Goal: Task Accomplishment & Management: Manage account settings

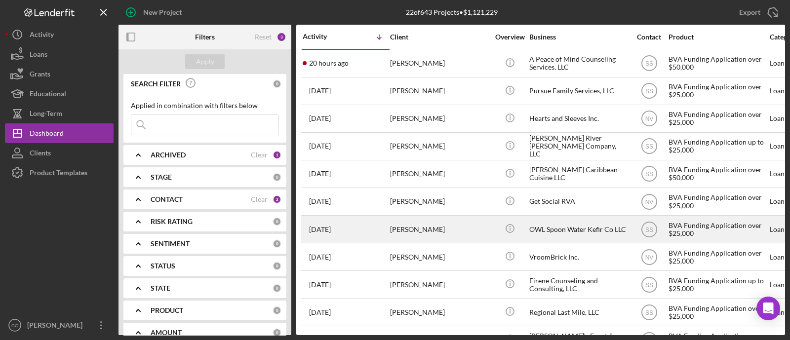
scroll to position [111, 0]
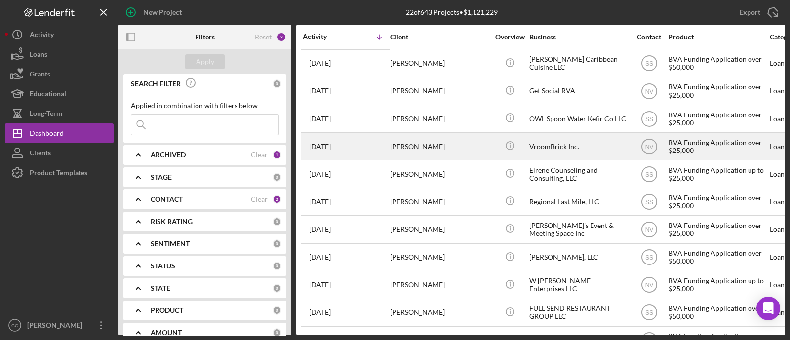
click at [570, 143] on div "VroomBrick Inc." at bounding box center [579, 146] width 99 height 26
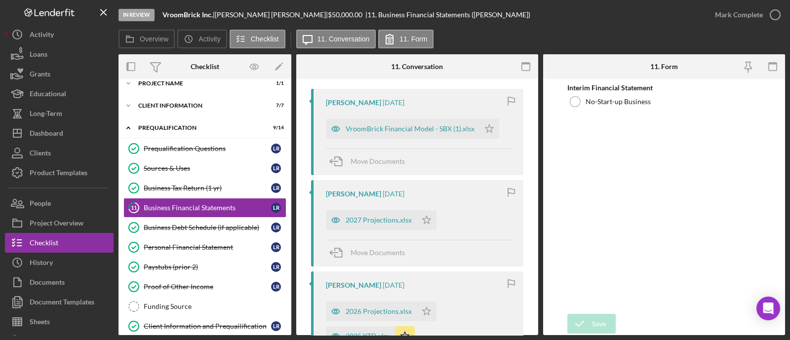
scroll to position [185, 0]
click at [445, 126] on div "VroomBrick Financial Model - SBX (1).xlsx" at bounding box center [410, 127] width 129 height 8
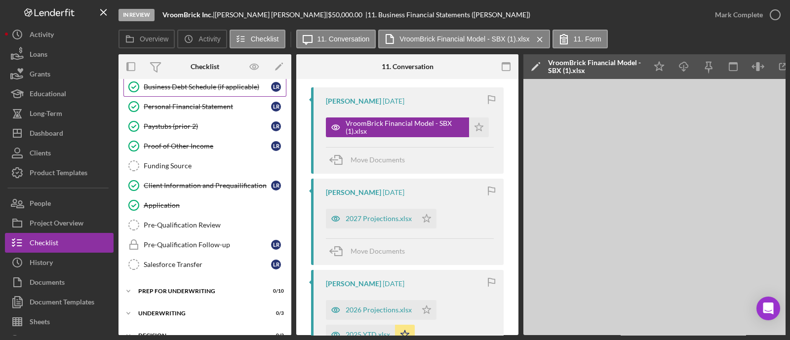
scroll to position [195, 0]
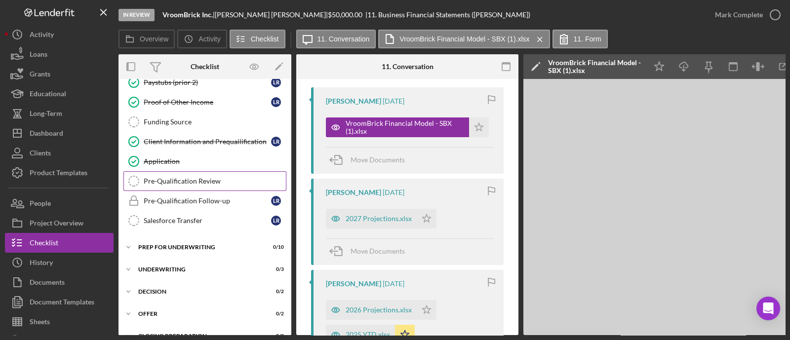
click at [207, 179] on div "Pre-Qualification Review" at bounding box center [215, 181] width 142 height 8
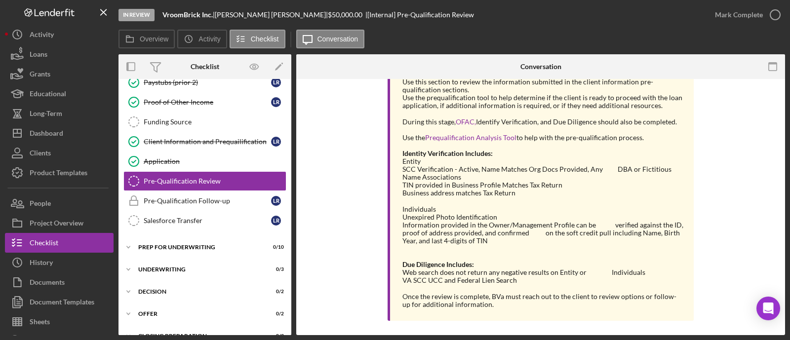
scroll to position [202, 0]
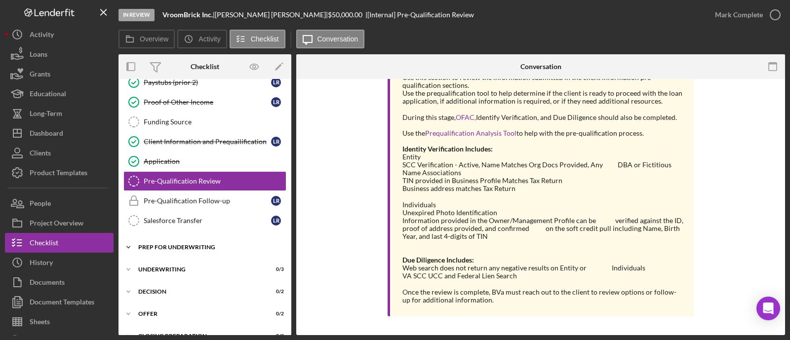
click at [175, 240] on div "Icon/Expander Prep for Underwriting 0 / 10" at bounding box center [205, 248] width 173 height 20
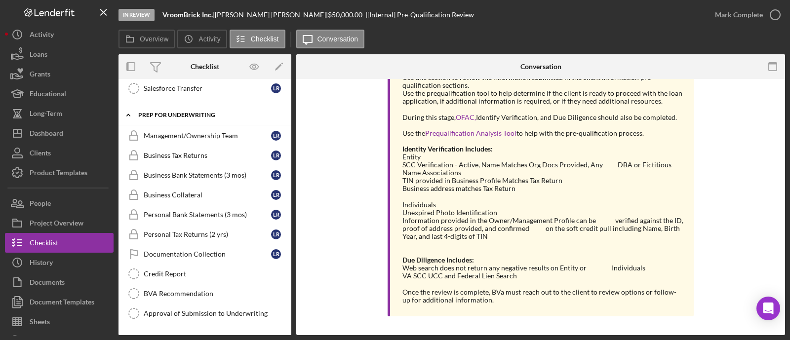
scroll to position [380, 0]
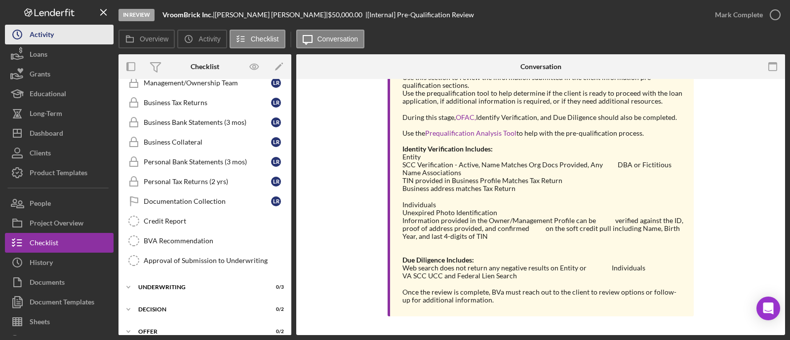
click at [96, 41] on button "Icon/History Activity" at bounding box center [59, 35] width 109 height 20
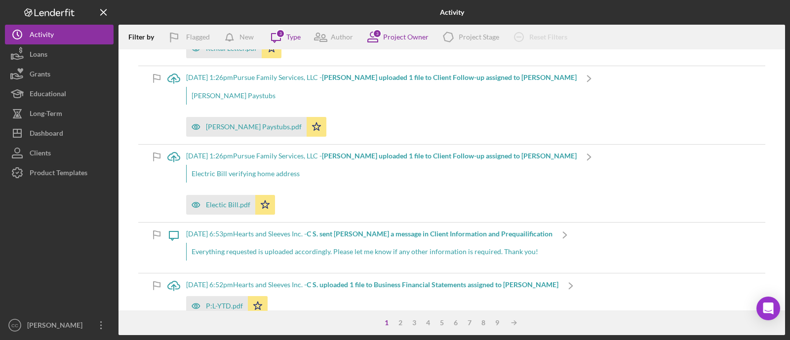
scroll to position [247, 0]
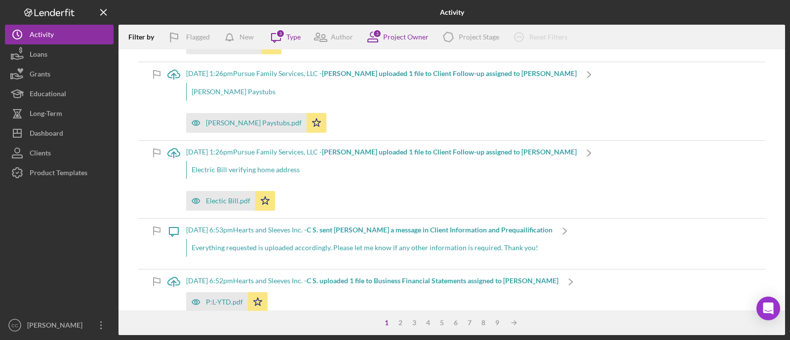
click at [279, 228] on div "[DATE] 6:53pm Hearts and Sleeves Inc. - C S. sent [PERSON_NAME] a message in Cl…" at bounding box center [369, 230] width 367 height 8
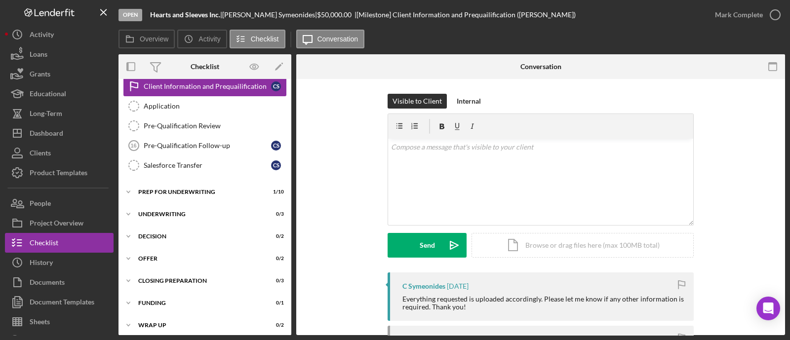
scroll to position [251, 0]
click at [176, 188] on div "Prep for Underwriting" at bounding box center [208, 191] width 141 height 6
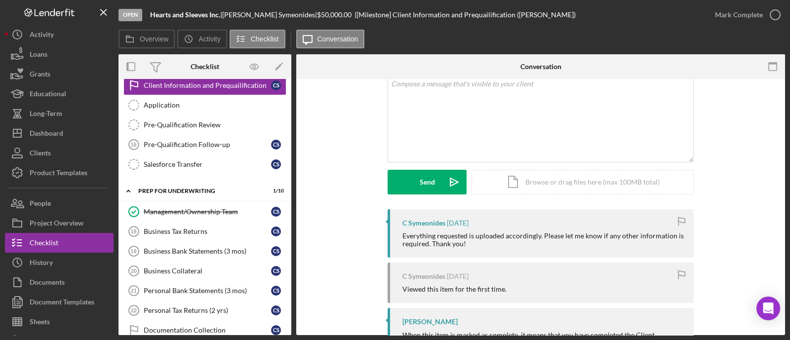
scroll to position [61, 0]
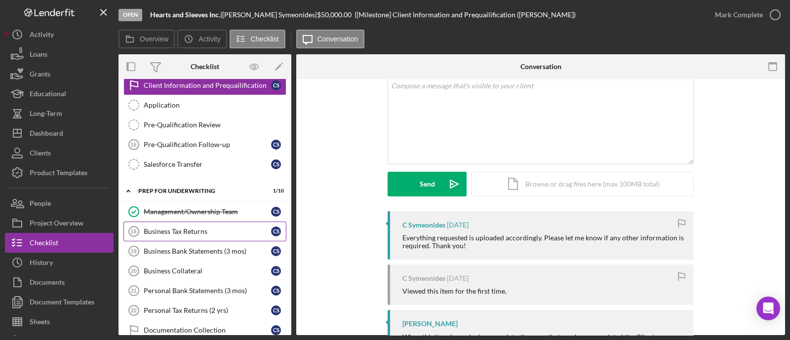
click at [193, 228] on div "Business Tax Returns" at bounding box center [207, 232] width 127 height 8
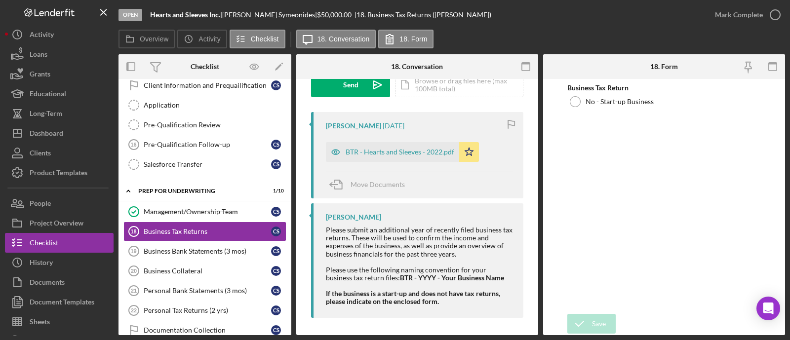
scroll to position [163, 0]
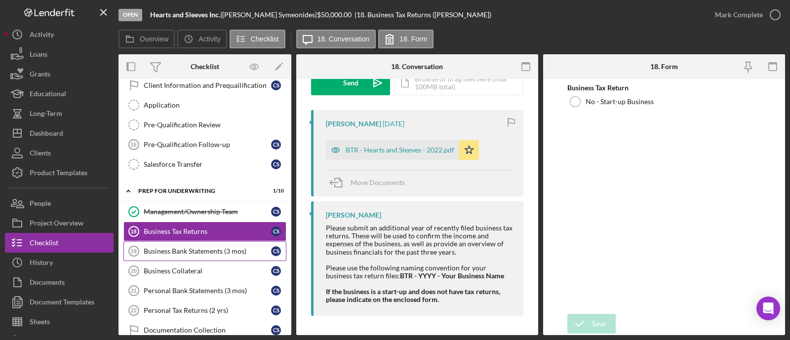
click at [218, 250] on div "Business Bank Statements (3 mos)" at bounding box center [207, 251] width 127 height 8
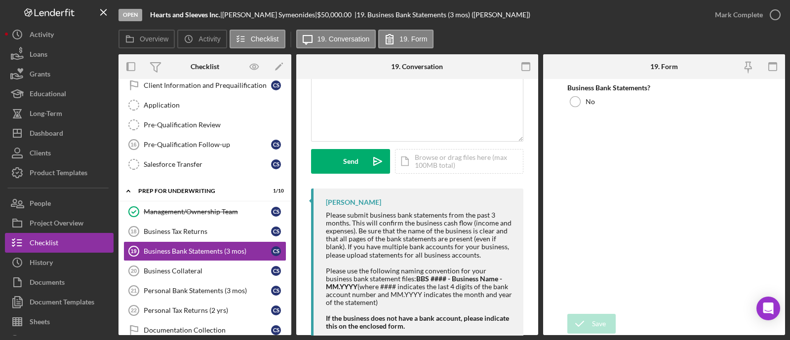
scroll to position [111, 0]
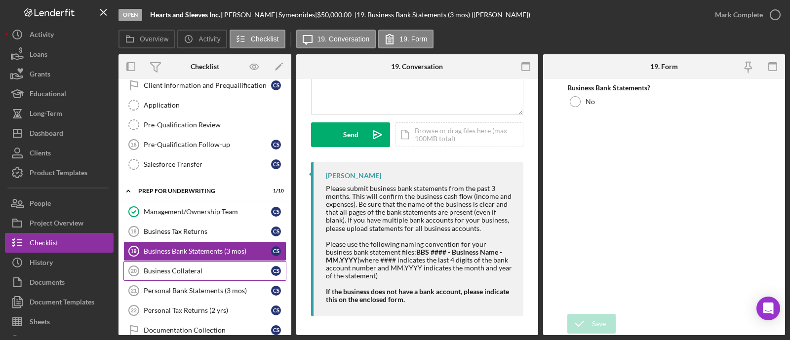
click at [174, 267] on div "Business Collateral" at bounding box center [207, 271] width 127 height 8
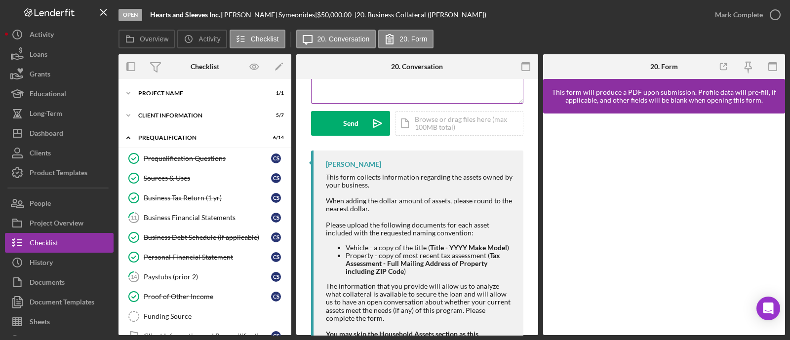
scroll to position [123, 0]
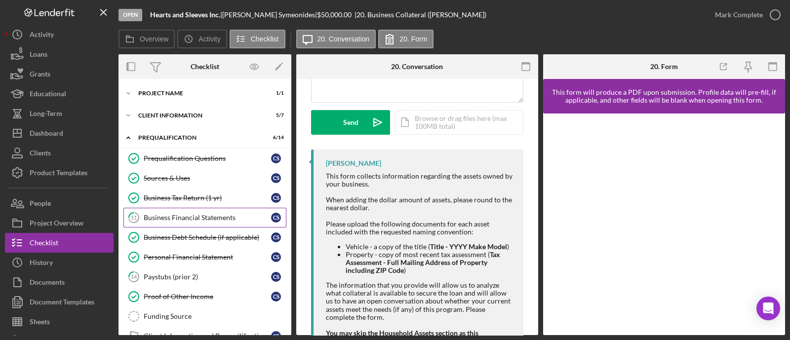
click at [201, 211] on link "11 Business Financial Statements C S" at bounding box center [204, 218] width 163 height 20
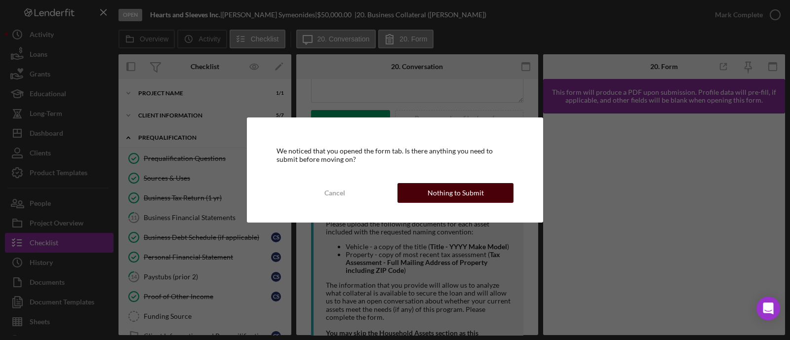
click at [481, 189] on div "Nothing to Submit" at bounding box center [456, 193] width 56 height 20
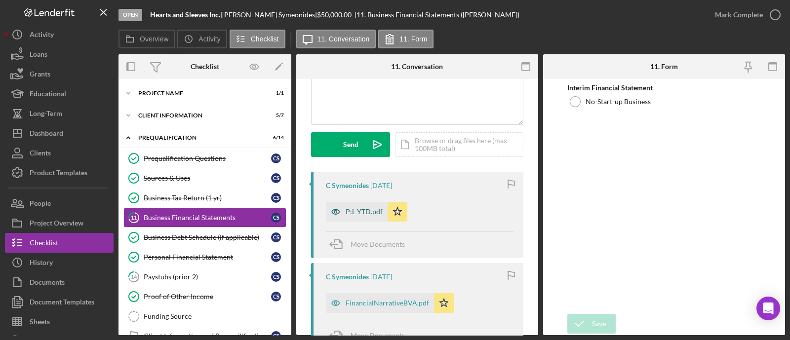
scroll to position [123, 0]
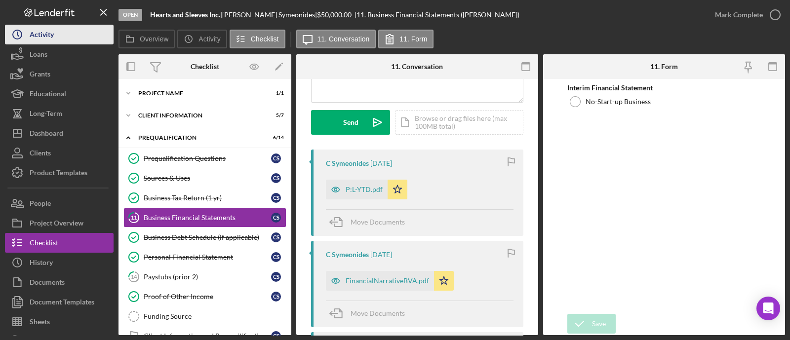
click at [27, 33] on icon "Icon/History" at bounding box center [17, 34] width 25 height 25
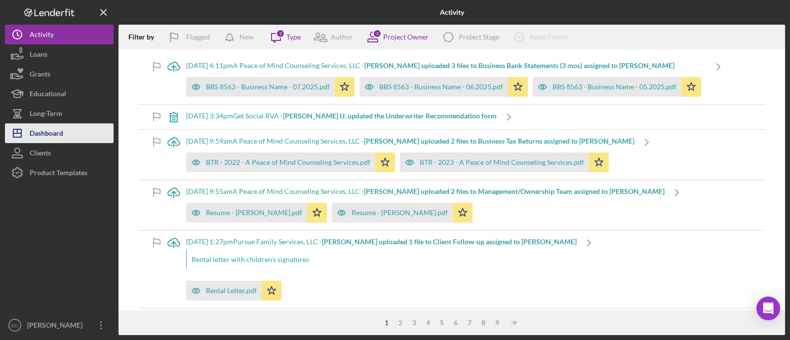
click at [69, 131] on button "Icon/Dashboard Dashboard" at bounding box center [59, 133] width 109 height 20
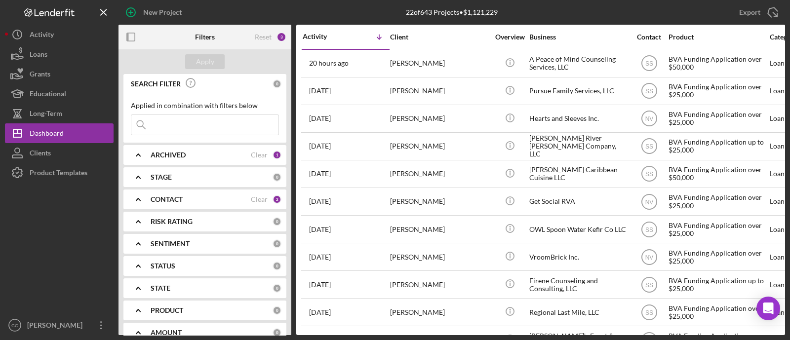
click at [173, 199] on b "CONTACT" at bounding box center [167, 200] width 32 height 8
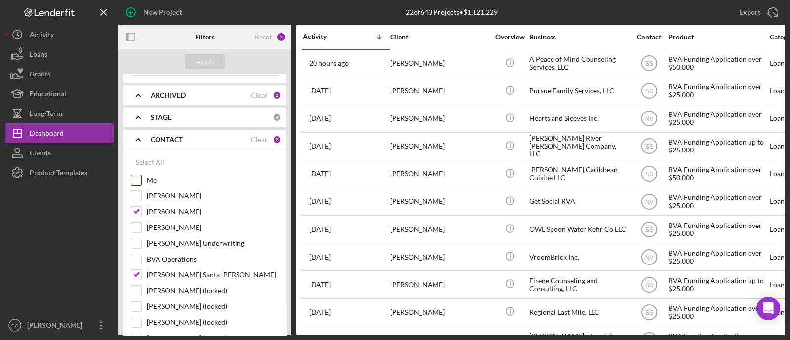
scroll to position [61, 0]
click at [139, 270] on input "[PERSON_NAME] Santa [PERSON_NAME]" at bounding box center [136, 274] width 10 height 10
checkbox input "false"
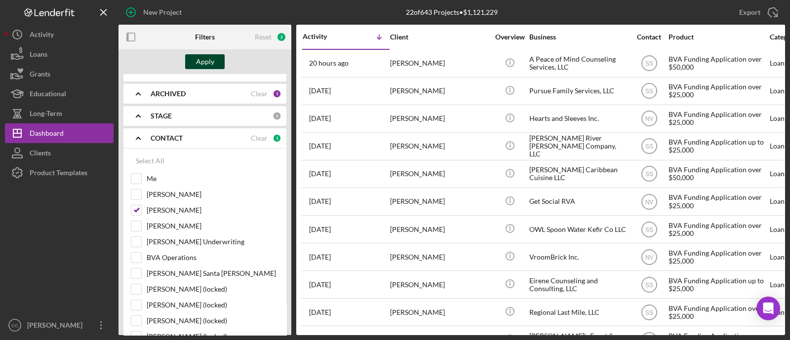
click at [210, 61] on div "Apply" at bounding box center [205, 61] width 18 height 15
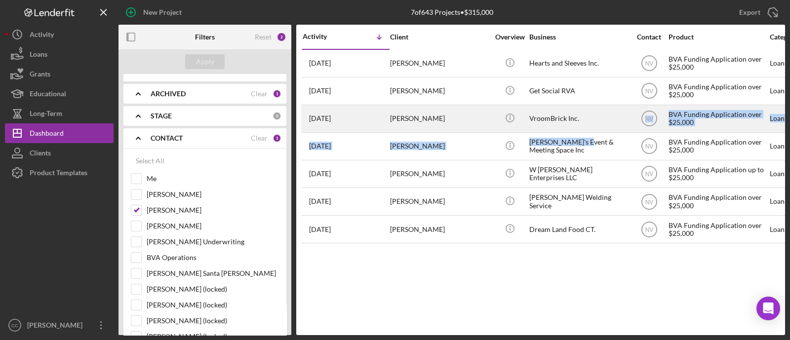
drag, startPoint x: 579, startPoint y: 139, endPoint x: 589, endPoint y: 114, distance: 27.2
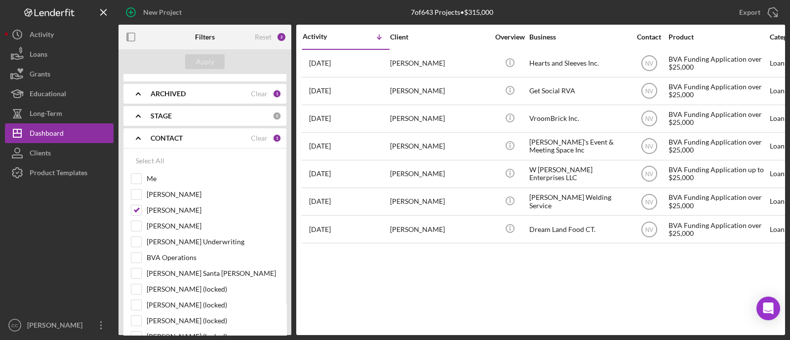
click at [626, 295] on div "Activity Icon/Table Sort Arrow Client Overview Business Contact Product Categor…" at bounding box center [540, 180] width 489 height 311
